Goal: Information Seeking & Learning: Learn about a topic

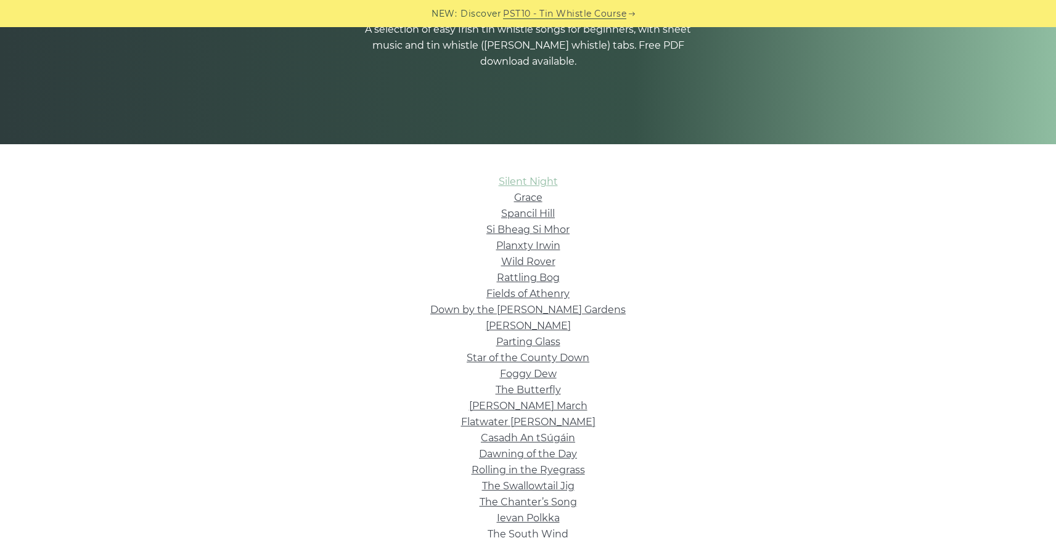
click at [543, 177] on link "Silent Night" at bounding box center [528, 182] width 59 height 12
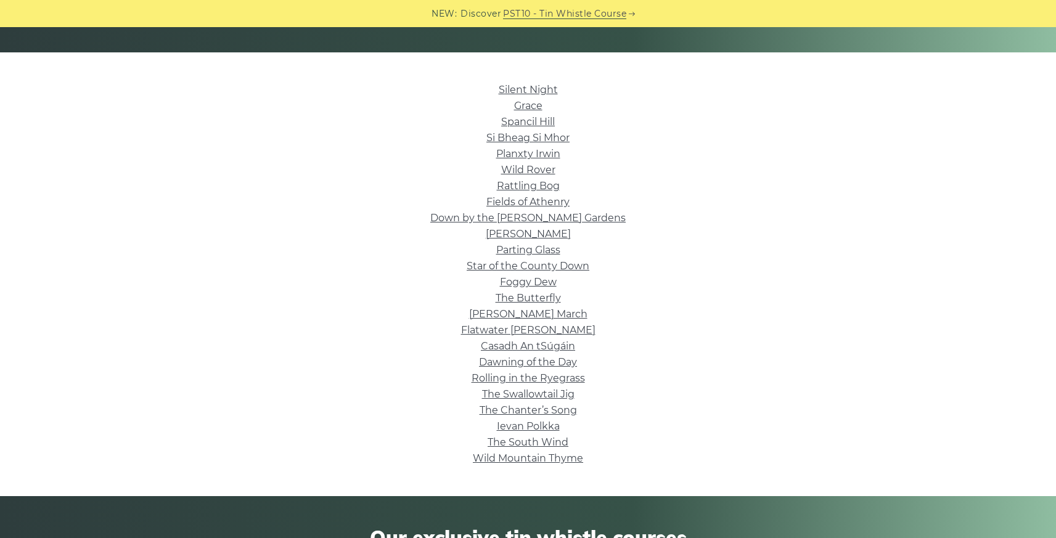
scroll to position [276, 0]
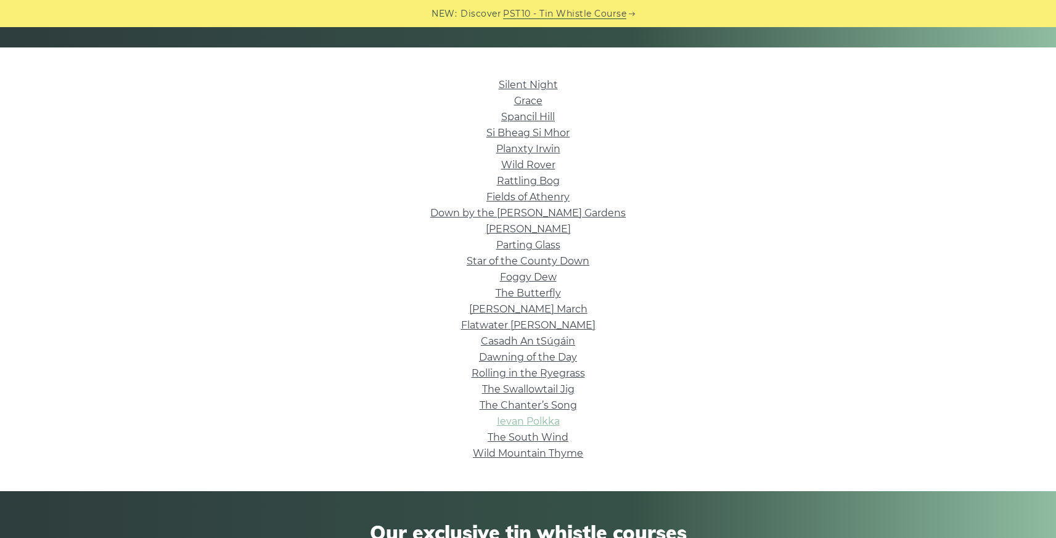
click at [535, 425] on link "Ievan Polkka" at bounding box center [528, 422] width 63 height 12
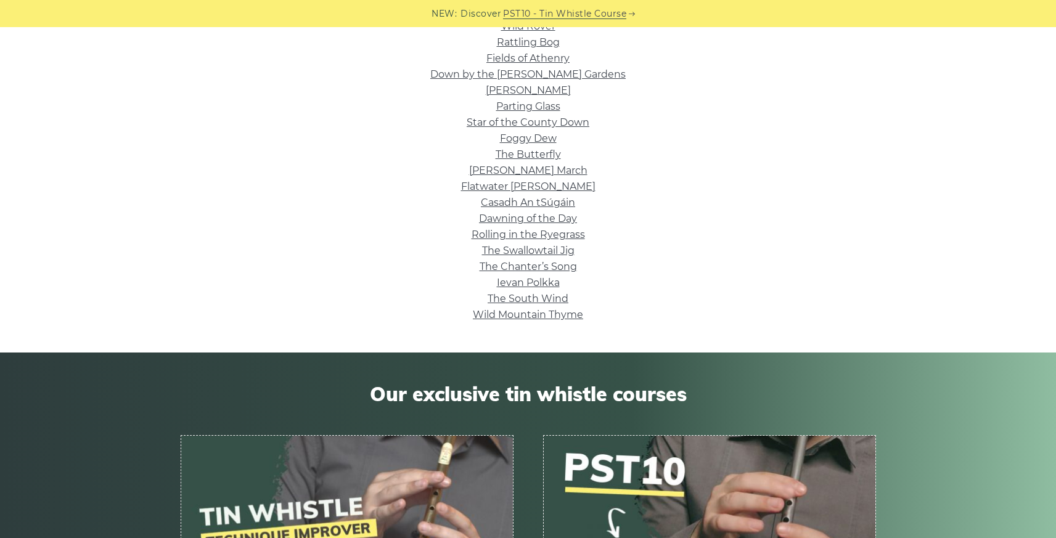
scroll to position [0, 0]
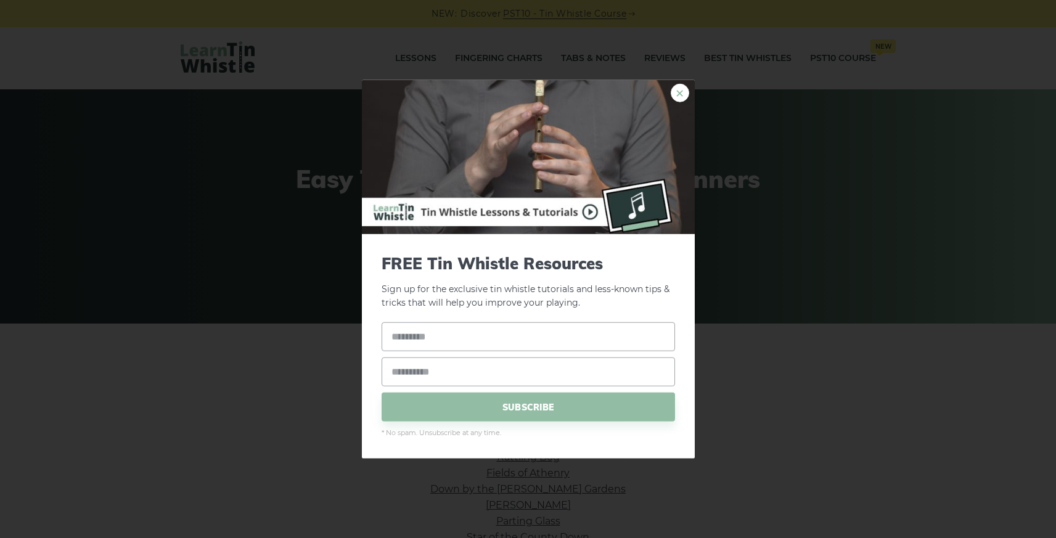
click at [674, 89] on link "×" at bounding box center [680, 92] width 18 height 18
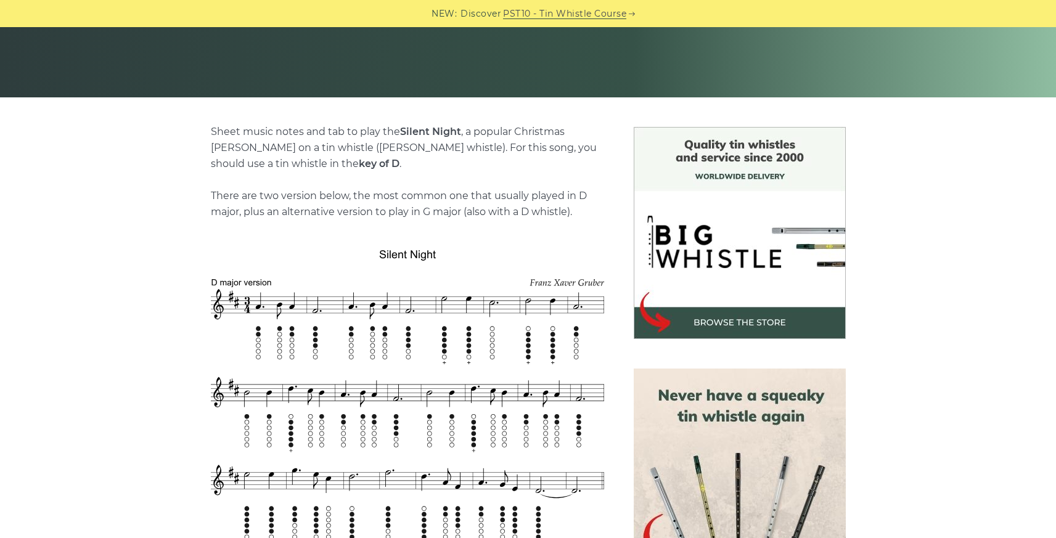
scroll to position [255, 0]
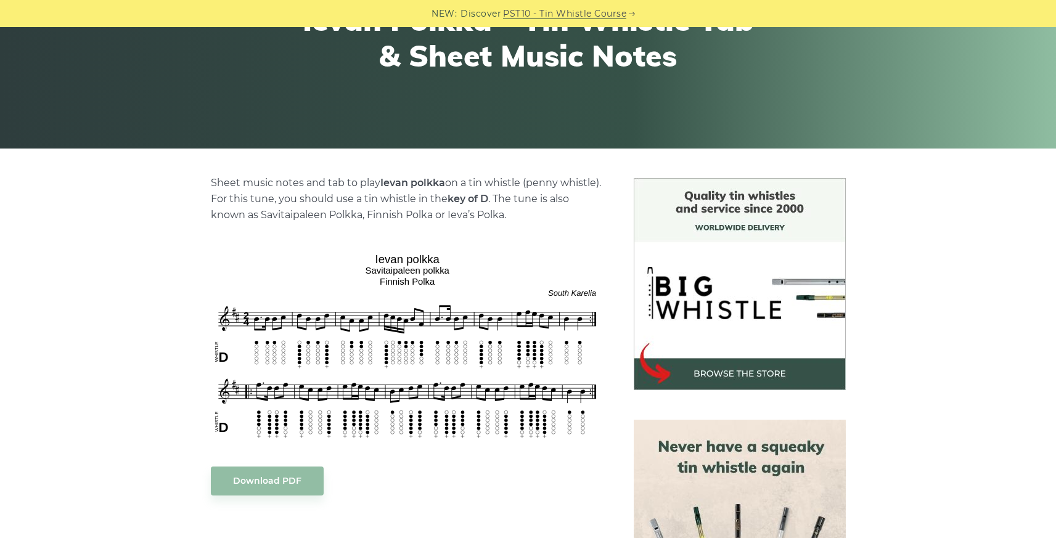
scroll to position [189, 0]
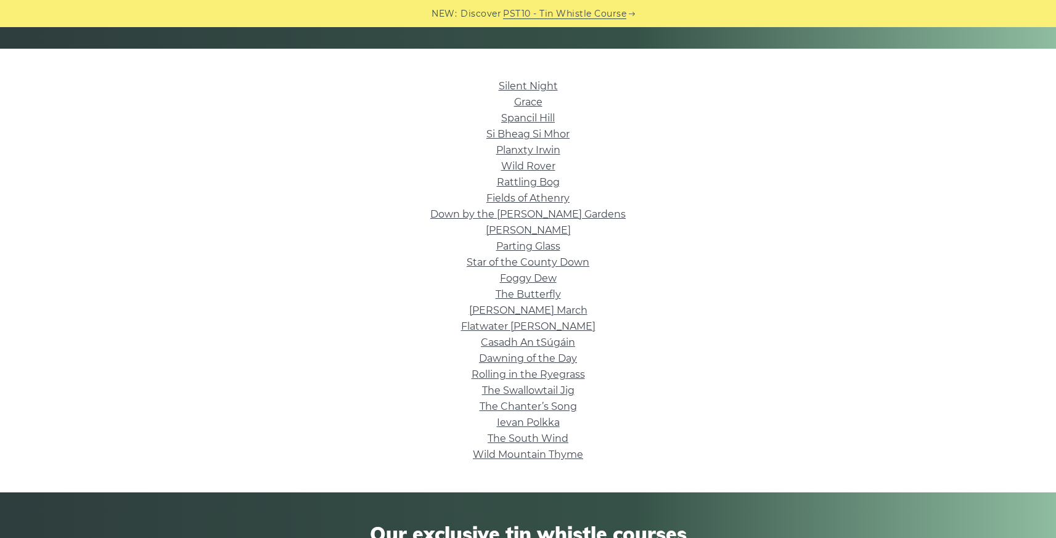
scroll to position [292, 0]
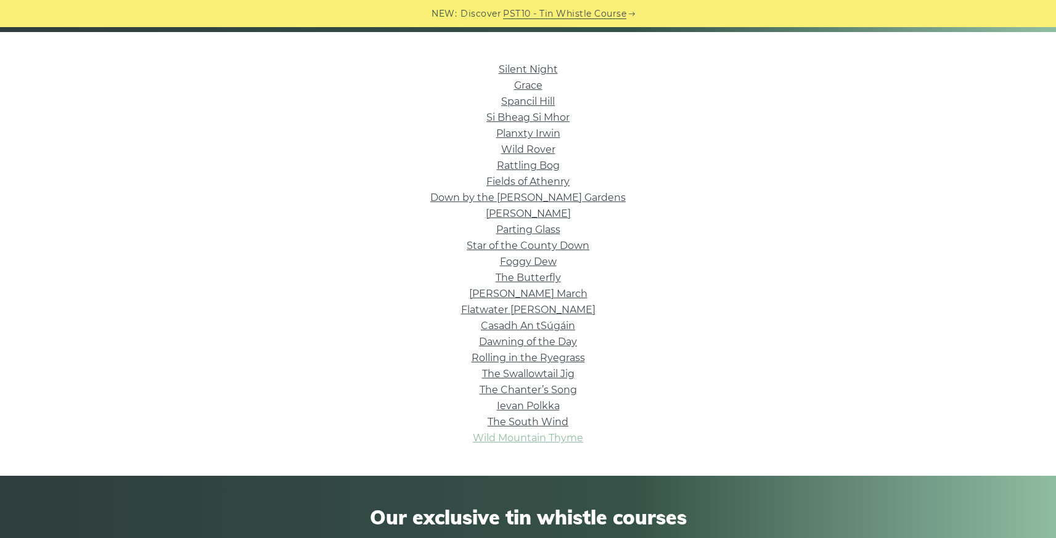
click at [523, 435] on link "Wild Mountain Thyme" at bounding box center [528, 438] width 110 height 12
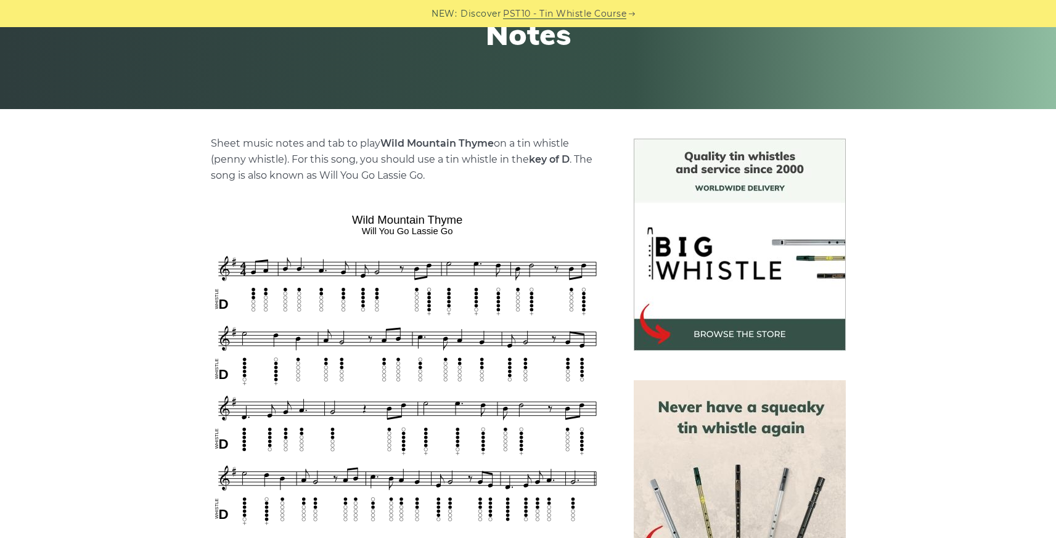
scroll to position [224, 0]
